Goal: Task Accomplishment & Management: Use online tool/utility

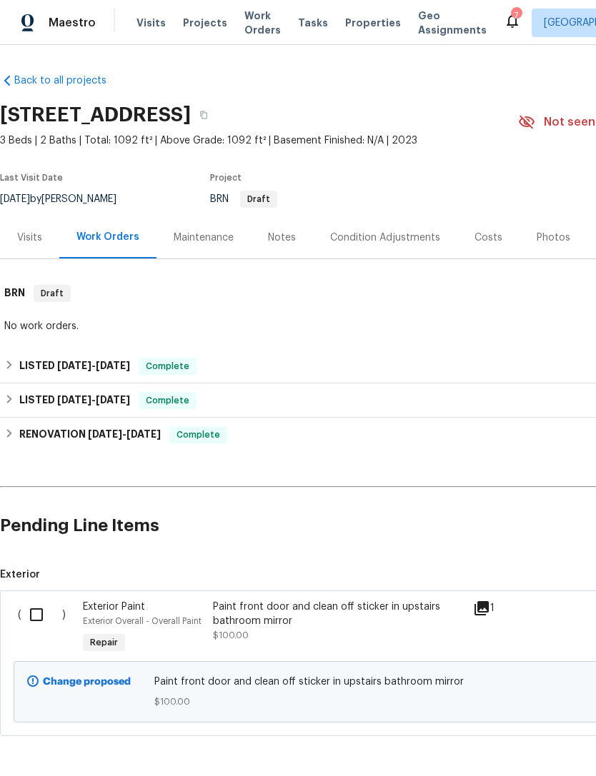
click at [37, 611] on input "checkbox" at bounding box center [41, 615] width 41 height 30
checkbox input "true"
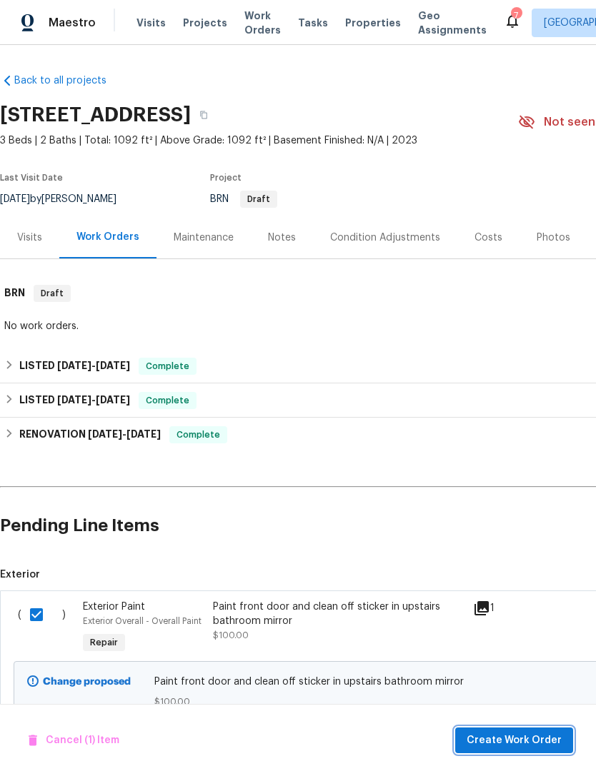
click at [527, 732] on span "Create Work Order" at bounding box center [513, 741] width 95 height 18
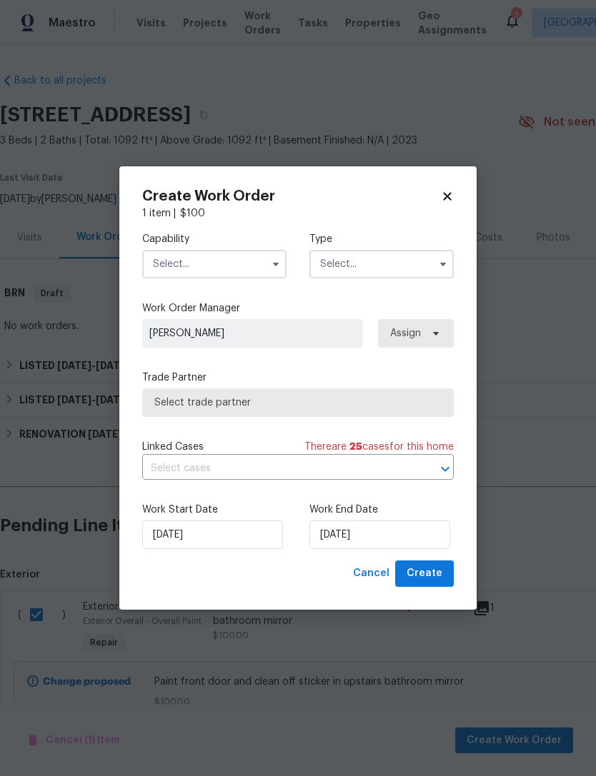
click at [256, 262] on input "text" at bounding box center [214, 264] width 144 height 29
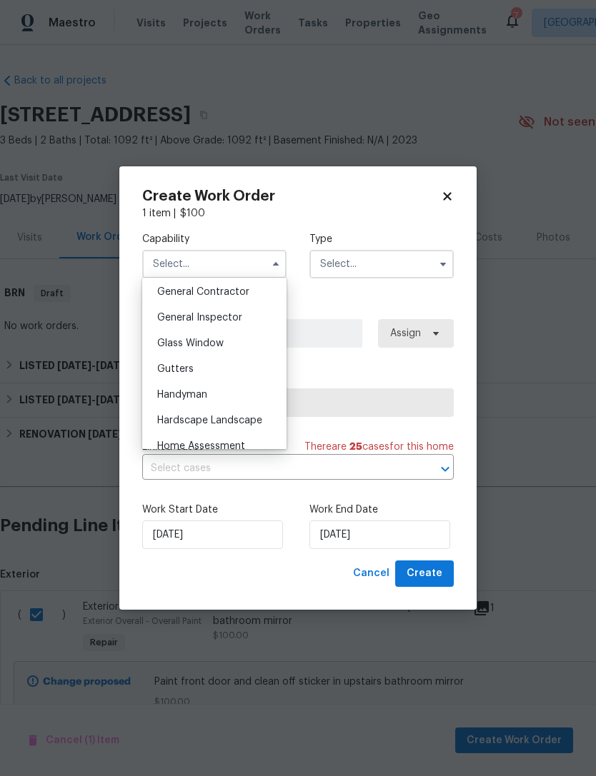
scroll to position [664, 0]
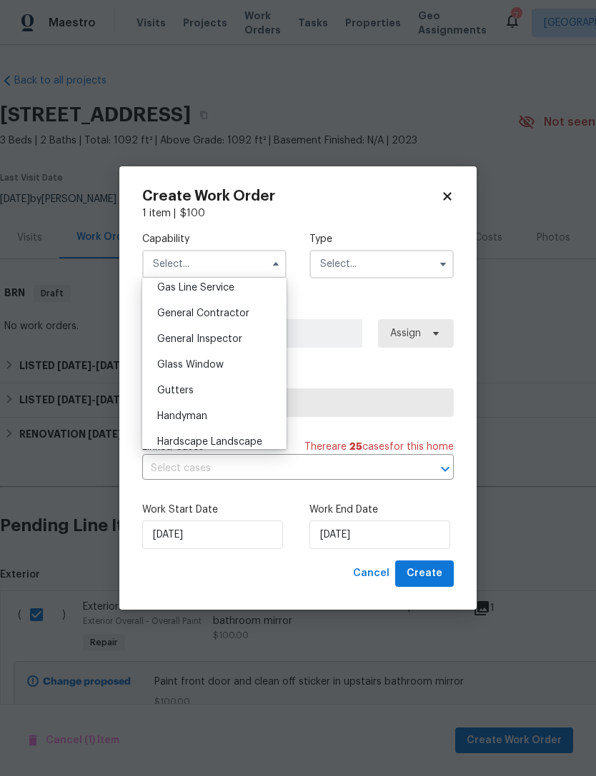
click at [258, 307] on div "General Contractor" at bounding box center [214, 314] width 137 height 26
type input "General Contractor"
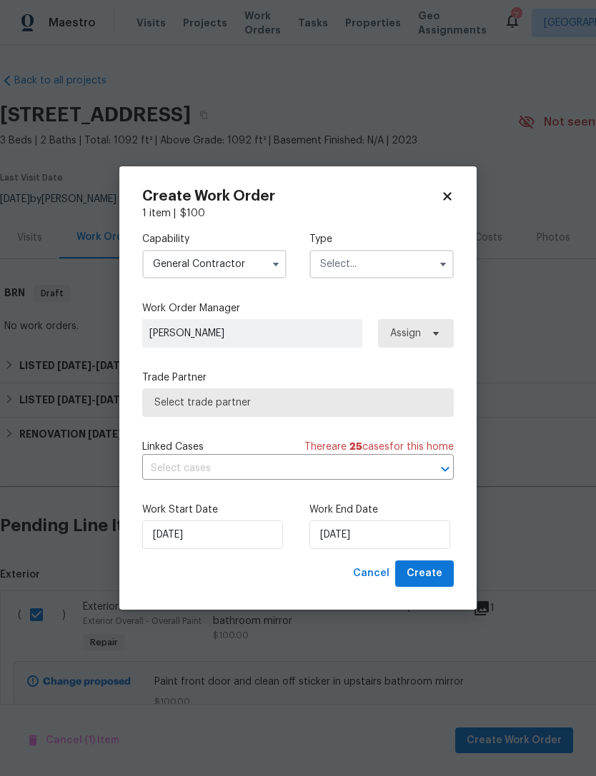
click at [386, 258] on input "text" at bounding box center [381, 264] width 144 height 29
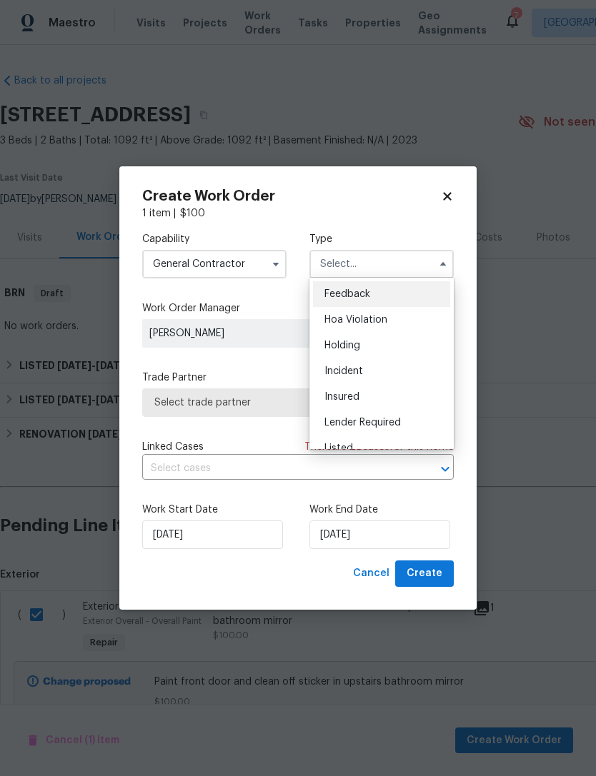
scroll to position [11, 0]
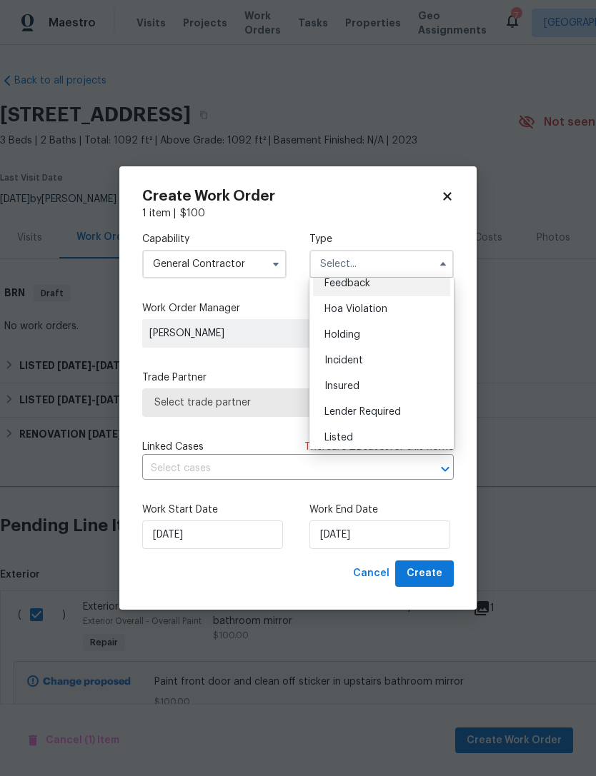
click at [410, 434] on div "Listed" at bounding box center [381, 438] width 137 height 26
type input "Listed"
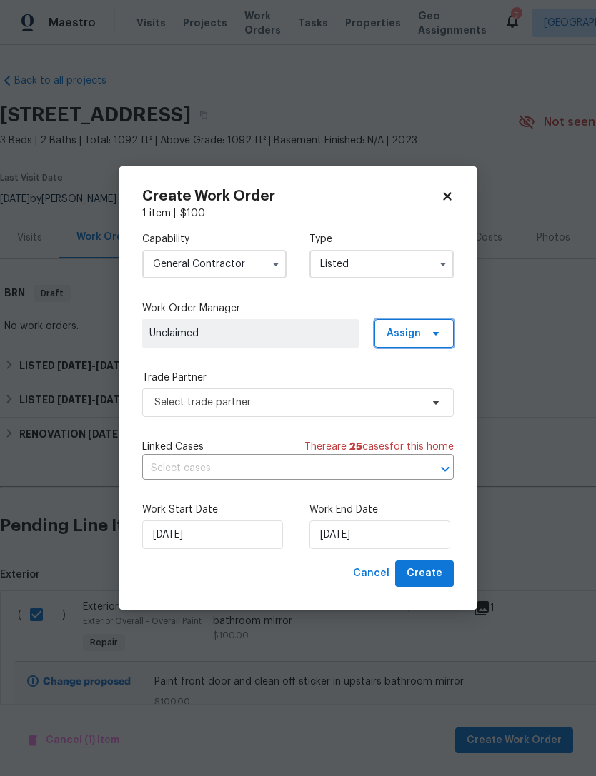
click at [446, 325] on span "Assign" at bounding box center [413, 333] width 79 height 29
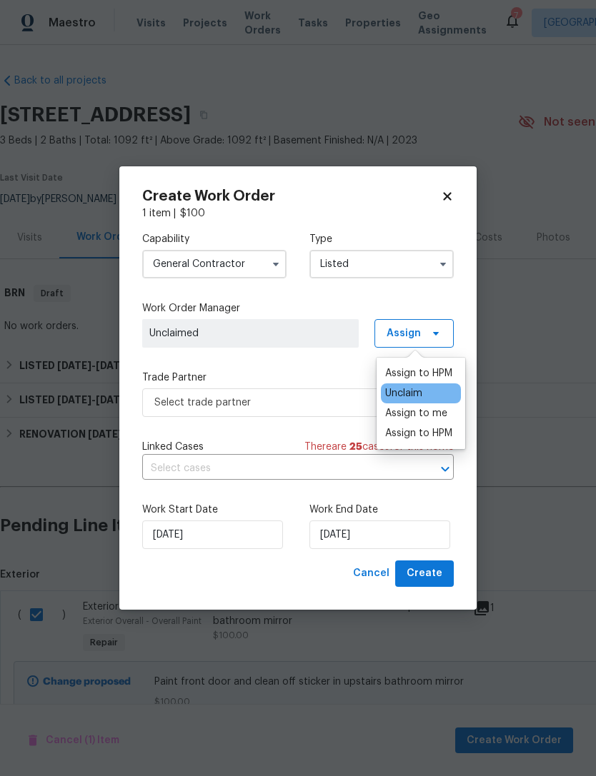
click at [451, 366] on div "Assign to HPM" at bounding box center [418, 373] width 67 height 14
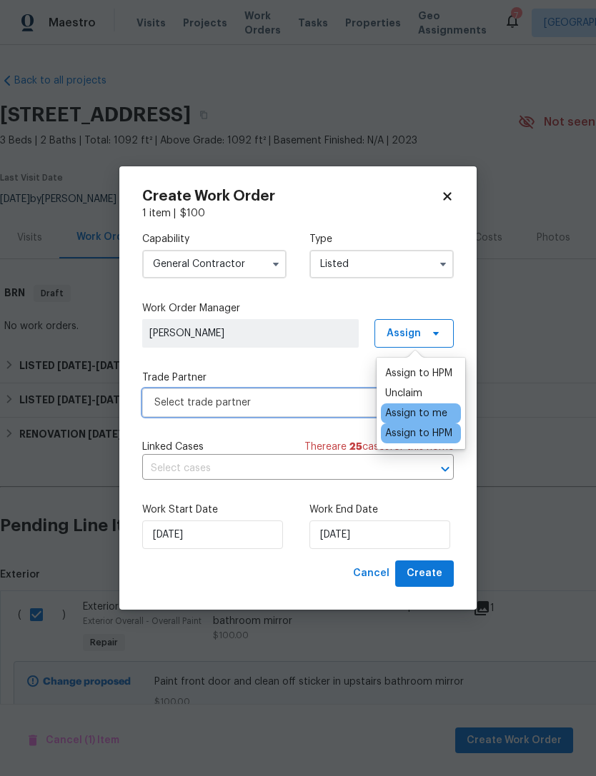
click at [326, 399] on span "Select trade partner" at bounding box center [287, 403] width 266 height 14
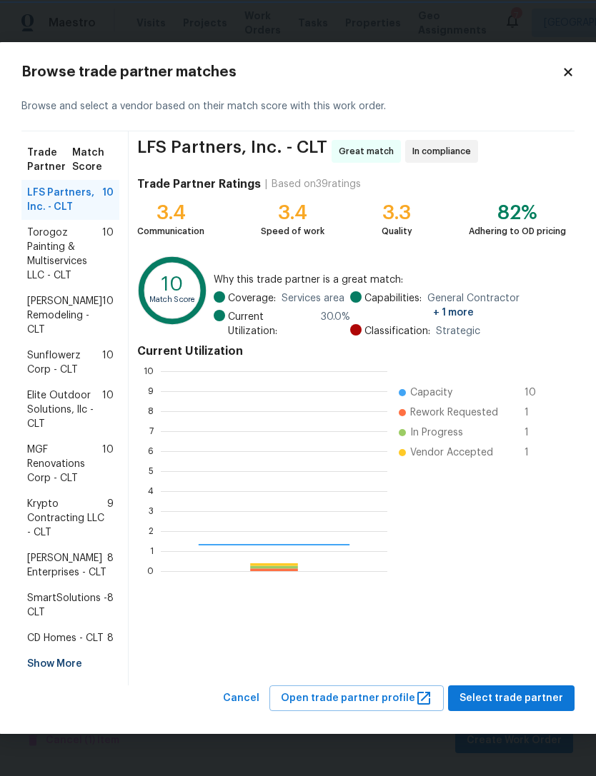
scroll to position [200, 226]
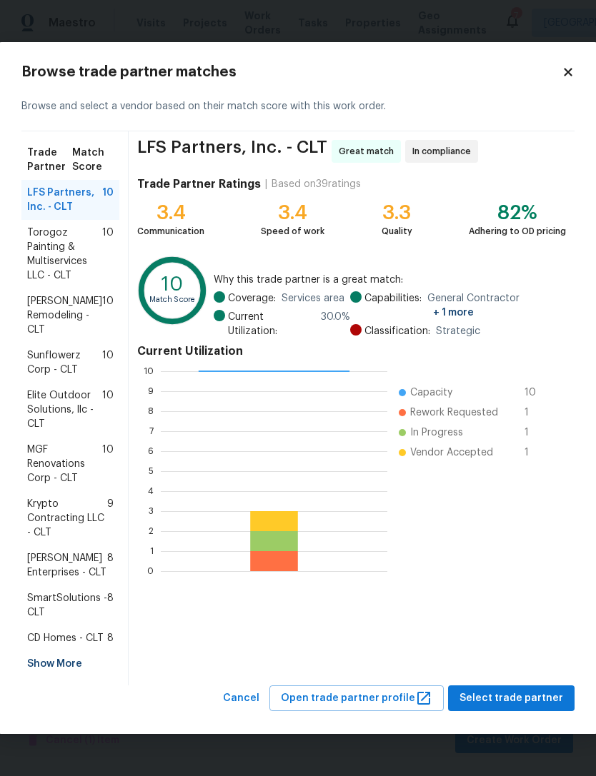
click at [105, 303] on span "10" at bounding box center [107, 315] width 11 height 43
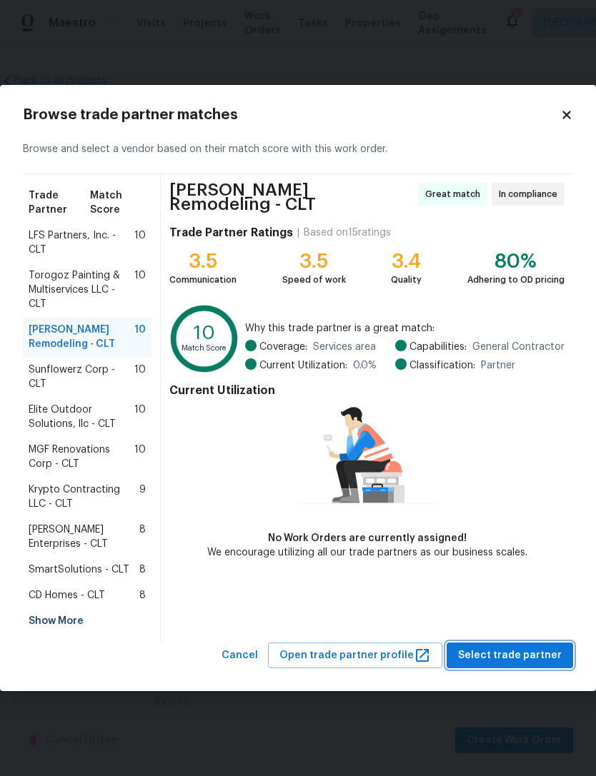
click at [533, 649] on span "Select trade partner" at bounding box center [510, 656] width 104 height 18
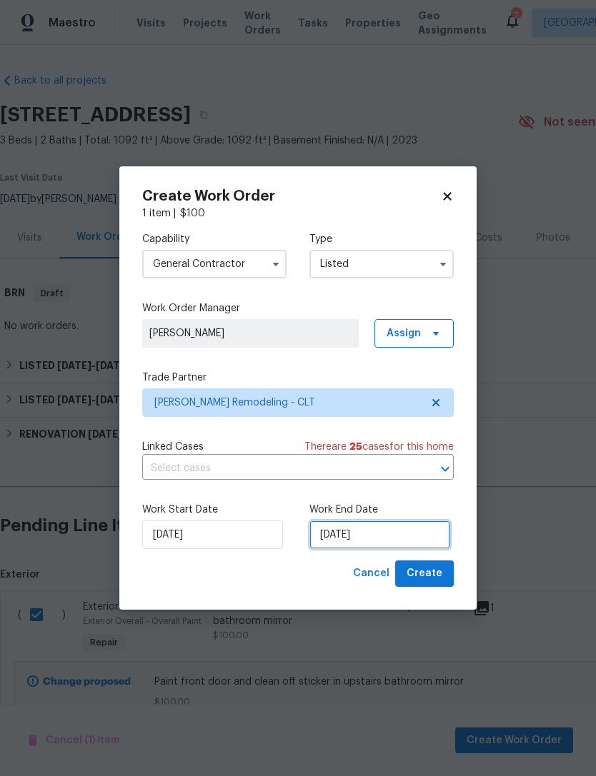
click at [416, 531] on input "[DATE]" at bounding box center [379, 535] width 141 height 29
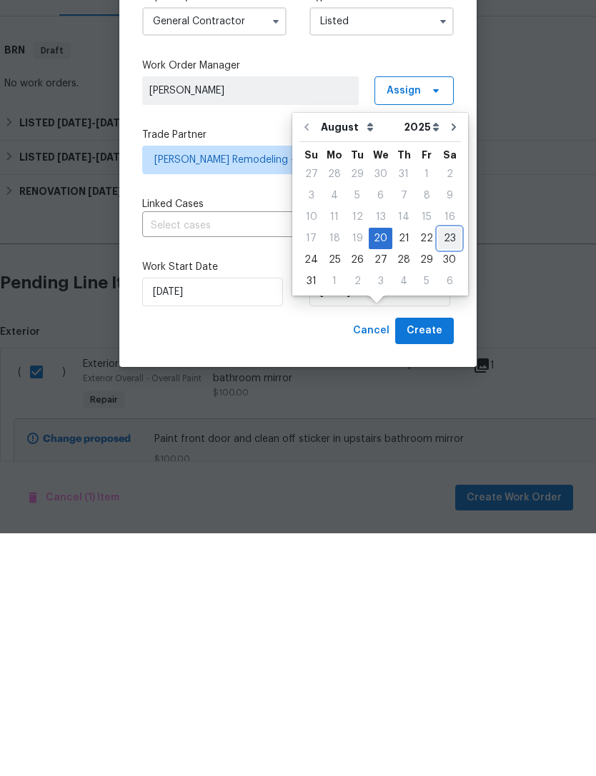
click at [449, 471] on div "23" at bounding box center [449, 481] width 23 height 20
type input "[DATE]"
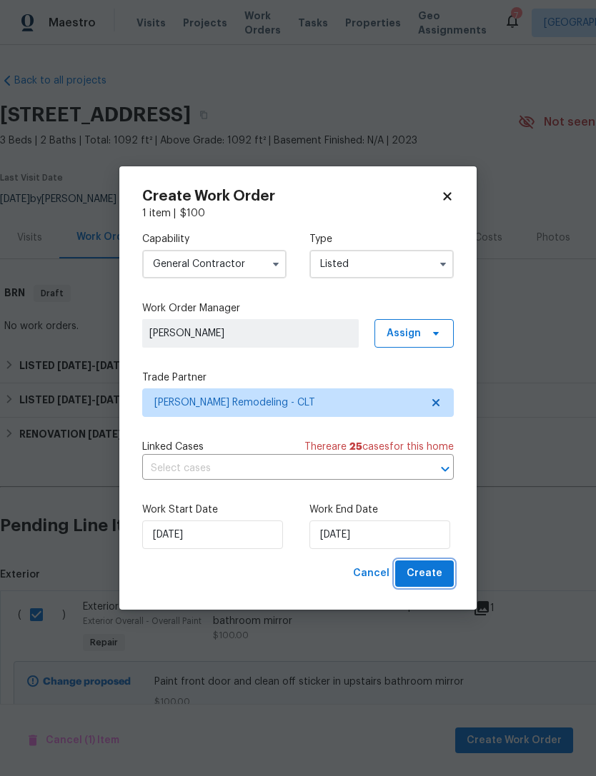
click at [446, 570] on button "Create" at bounding box center [424, 574] width 59 height 26
checkbox input "false"
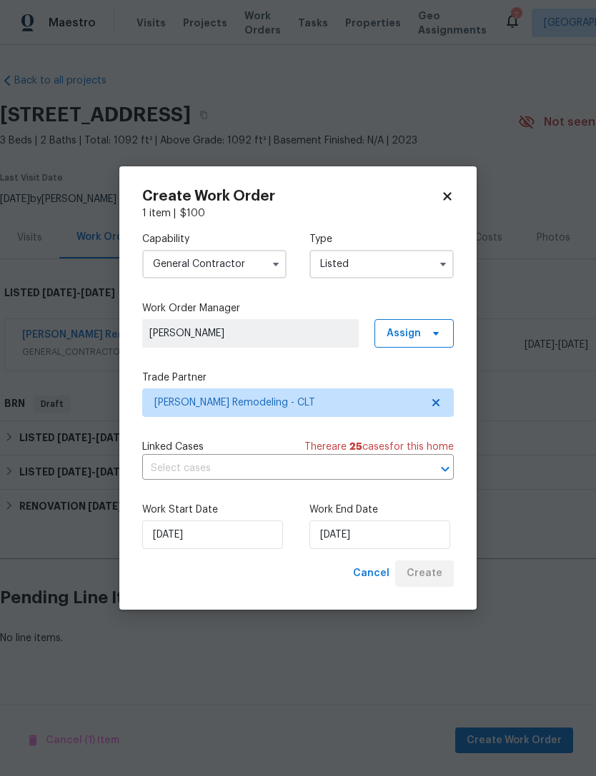
scroll to position [0, 0]
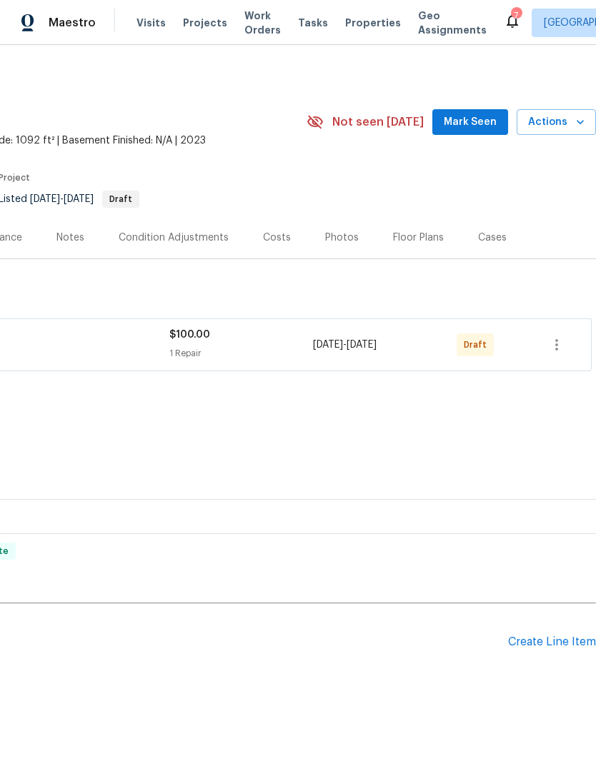
scroll to position [0, 211]
click at [561, 346] on icon "button" at bounding box center [556, 344] width 17 height 17
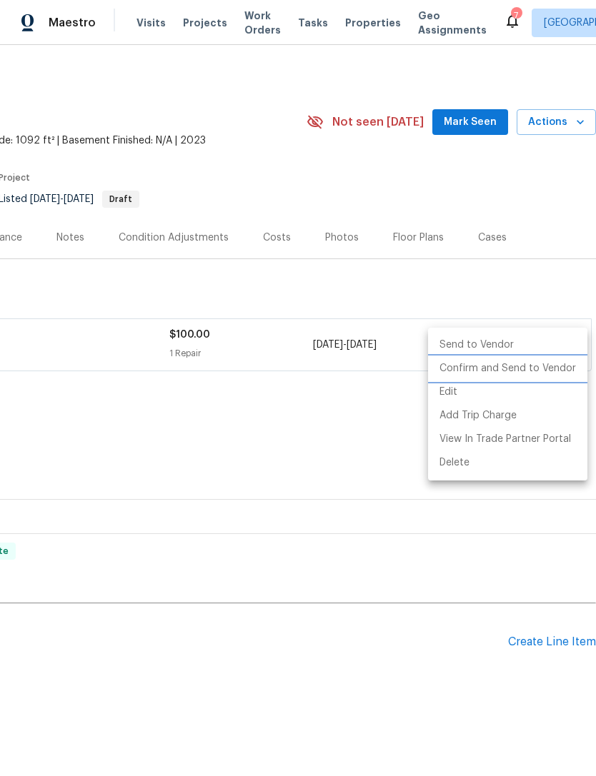
click at [538, 368] on li "Confirm and Send to Vendor" at bounding box center [507, 369] width 159 height 24
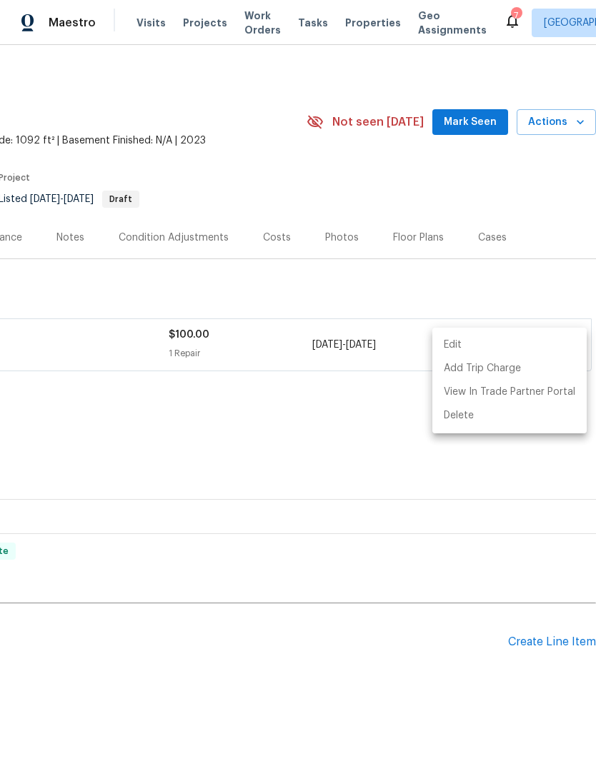
click at [559, 281] on div at bounding box center [298, 388] width 596 height 776
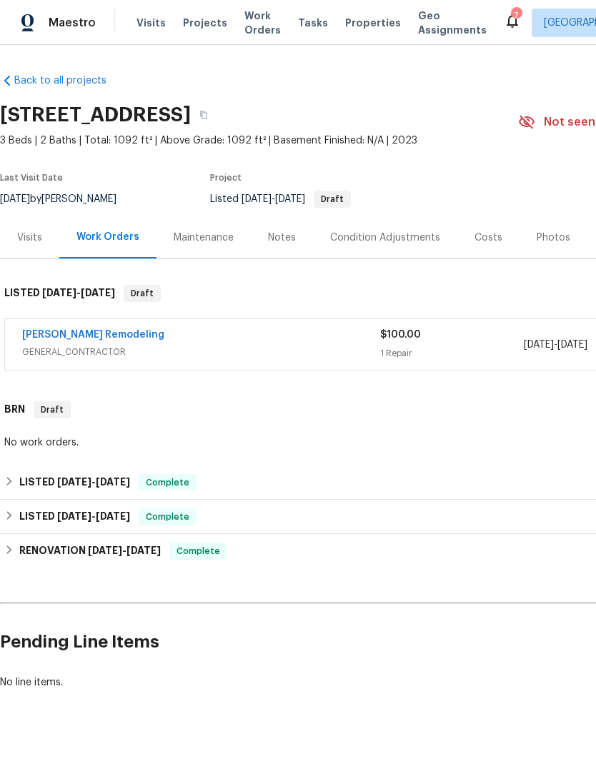
scroll to position [0, 0]
click at [81, 336] on link "[PERSON_NAME] Remodeling" at bounding box center [93, 335] width 142 height 10
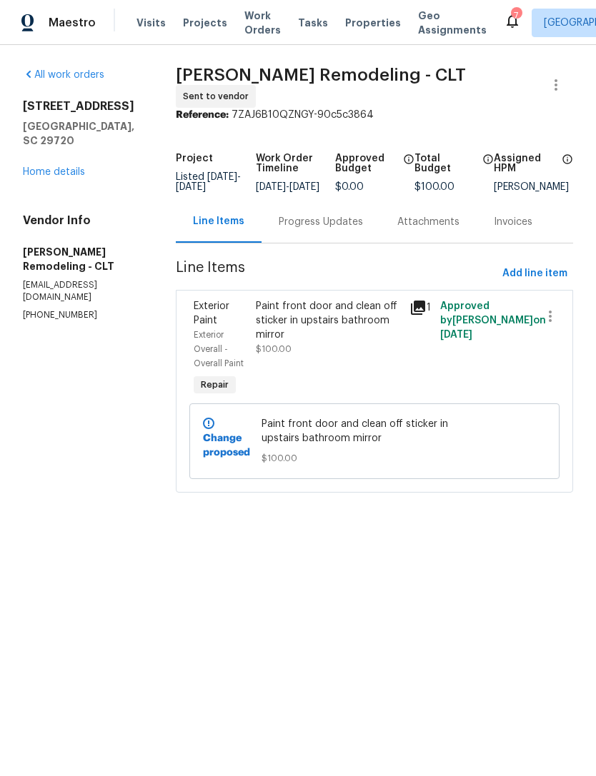
click at [340, 219] on div "Progress Updates" at bounding box center [320, 222] width 119 height 42
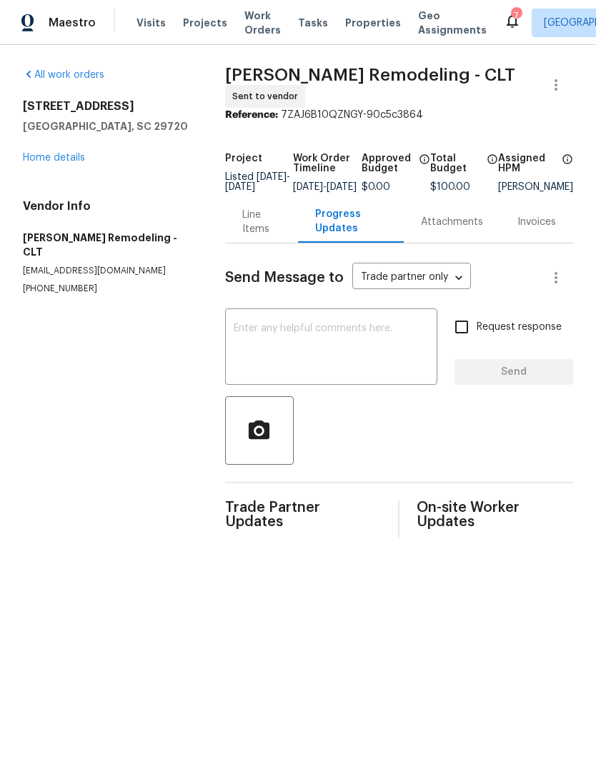
click at [407, 346] on textarea at bounding box center [331, 349] width 195 height 50
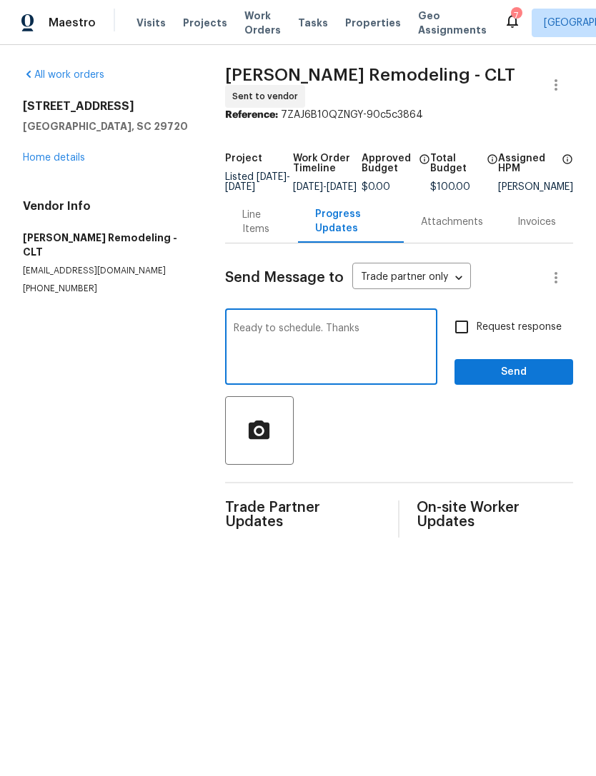
type textarea "Ready to schedule. Thanks"
click at [476, 333] on input "Request response" at bounding box center [461, 327] width 30 height 30
checkbox input "true"
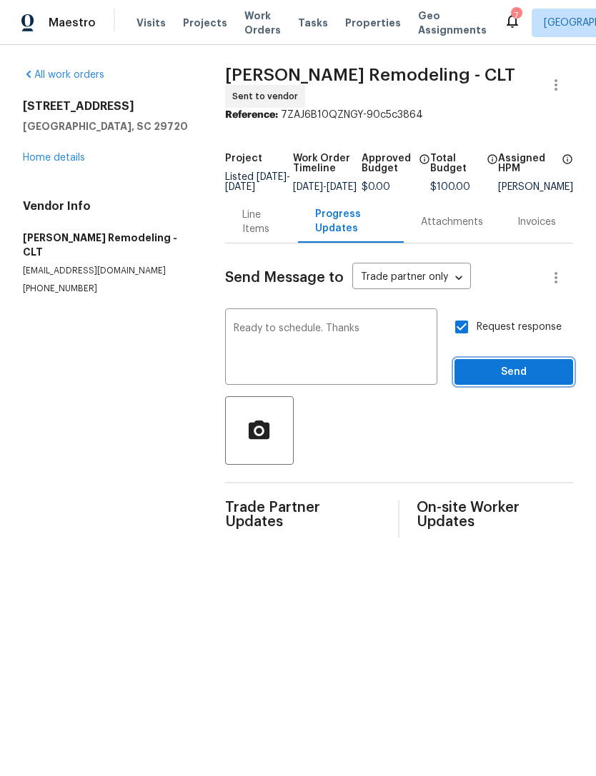
click at [494, 381] on span "Send" at bounding box center [514, 373] width 96 height 18
